Goal: Task Accomplishment & Management: Manage account settings

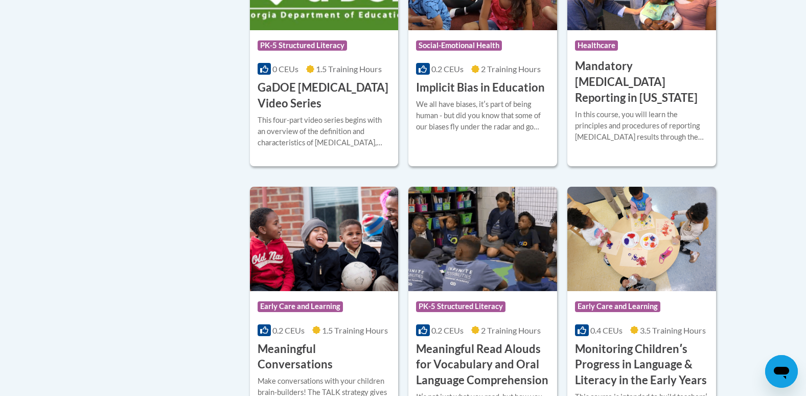
scroll to position [1483, 0]
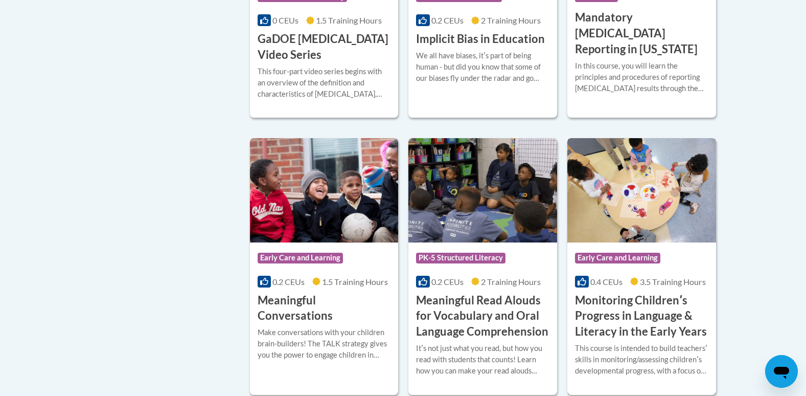
click at [666, 323] on h3 "Monitoring Childrenʹs Progress in Language & Literacy in the Early Years" at bounding box center [641, 316] width 133 height 47
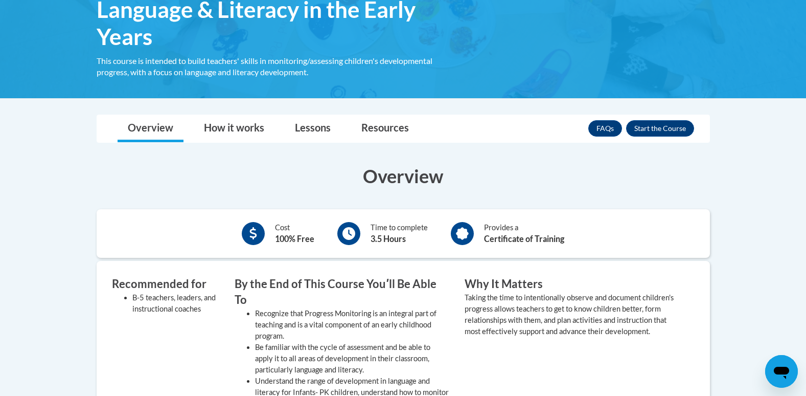
scroll to position [189, 0]
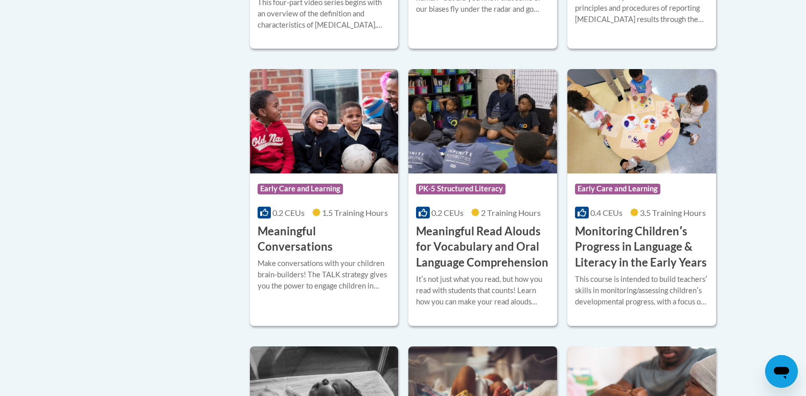
scroll to position [1554, 0]
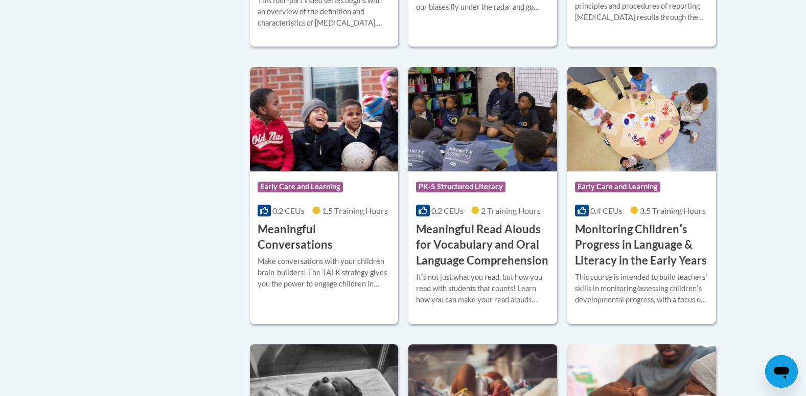
click at [645, 262] on h3 "Monitoring Childrenʹs Progress in Language & Literacy in the Early Years" at bounding box center [641, 244] width 133 height 47
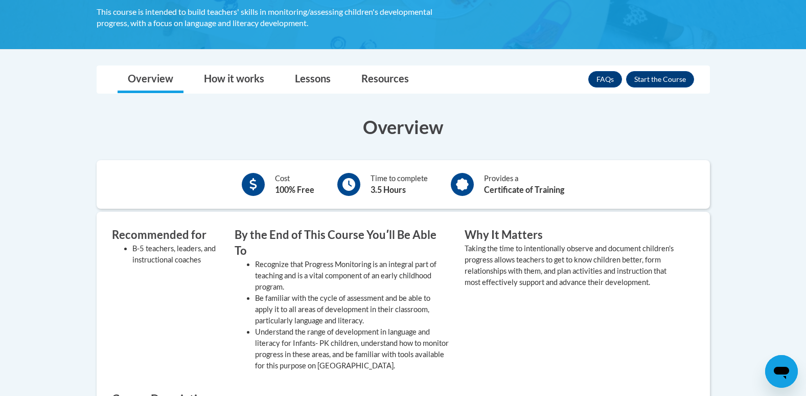
scroll to position [205, 0]
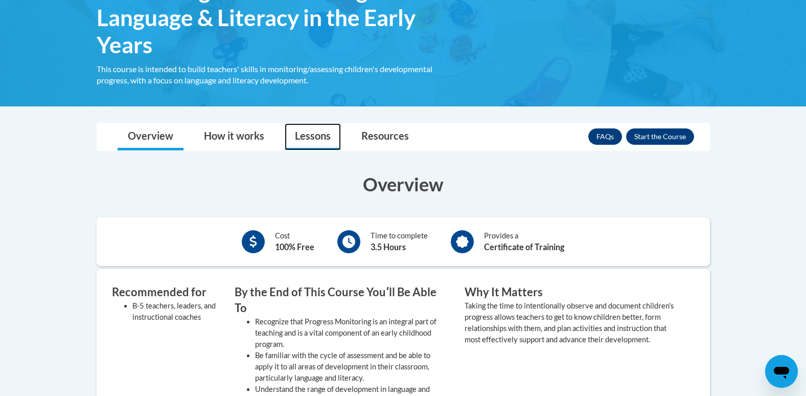
click at [307, 131] on link "Lessons" at bounding box center [313, 136] width 56 height 27
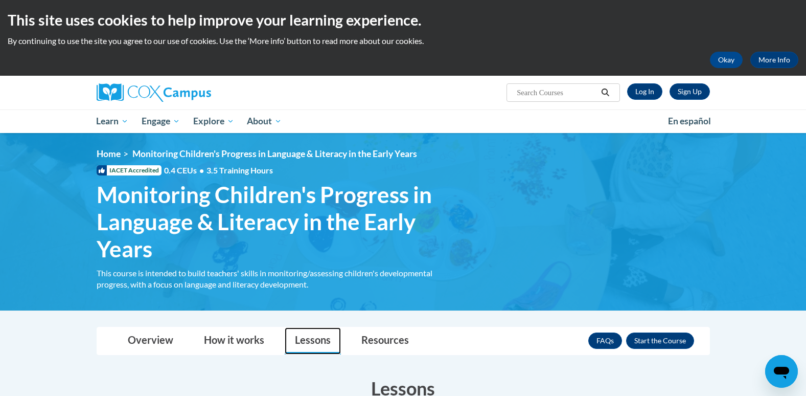
scroll to position [0, 0]
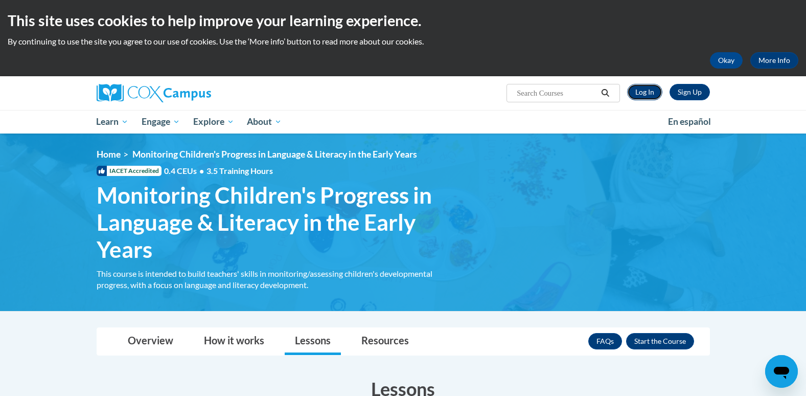
click at [650, 86] on link "Log In" at bounding box center [644, 92] width 35 height 16
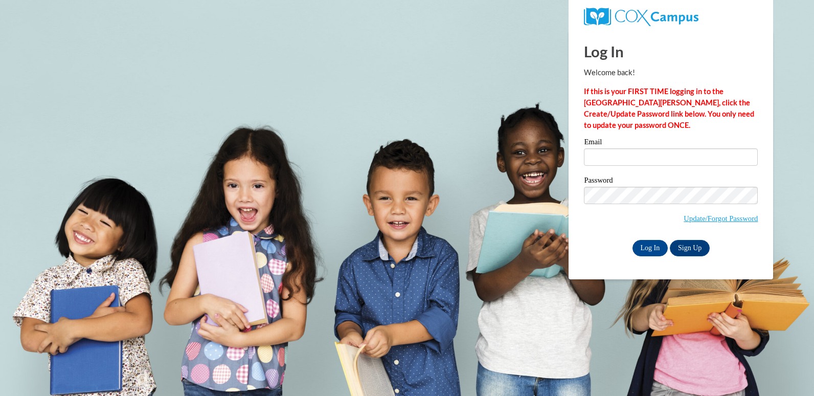
click at [636, 169] on div "Email" at bounding box center [671, 155] width 174 height 35
click at [636, 162] on input "Email" at bounding box center [671, 156] width 174 height 17
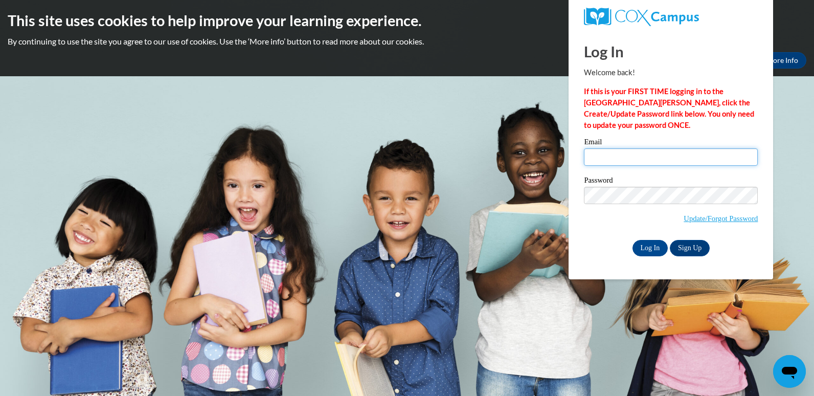
type input "[EMAIL_ADDRESS][DOMAIN_NAME]"
click at [651, 248] on input "Log In" at bounding box center [651, 248] width 36 height 16
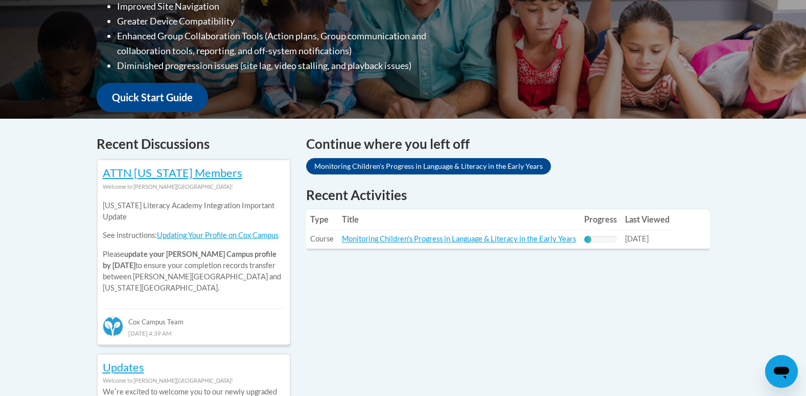
scroll to position [307, 0]
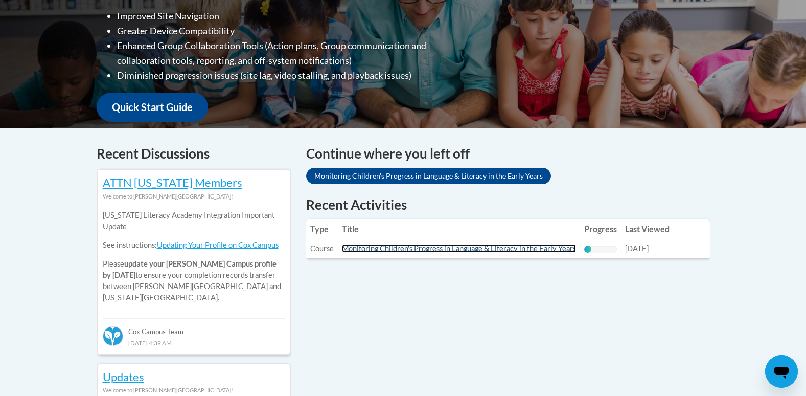
click at [407, 249] on link "Monitoring Children's Progress in Language & Literacy in the Early Years" at bounding box center [459, 248] width 234 height 9
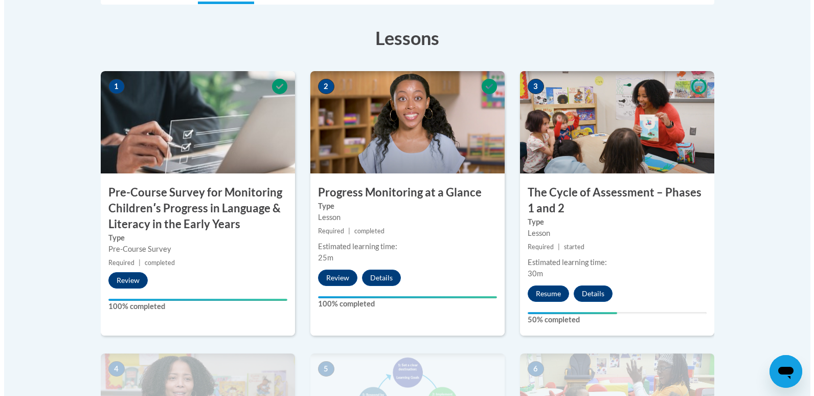
scroll to position [358, 0]
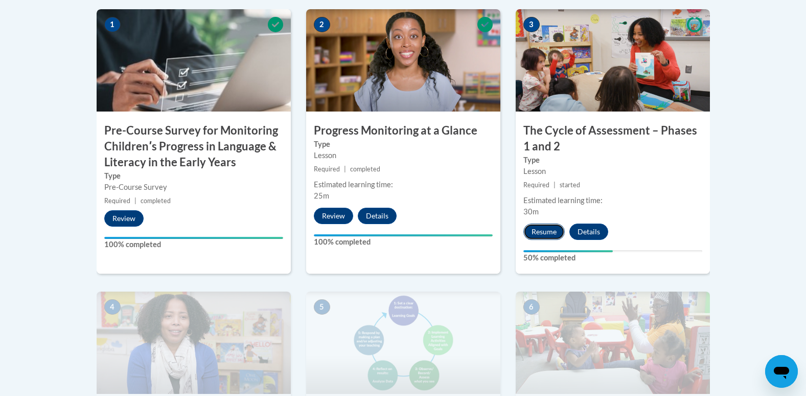
click at [540, 234] on button "Resume" at bounding box center [544, 231] width 41 height 16
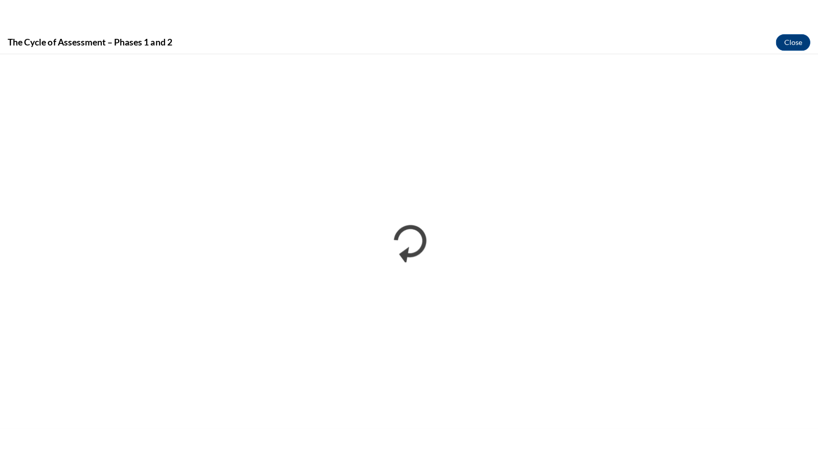
scroll to position [0, 0]
